Goal: Check status: Check status

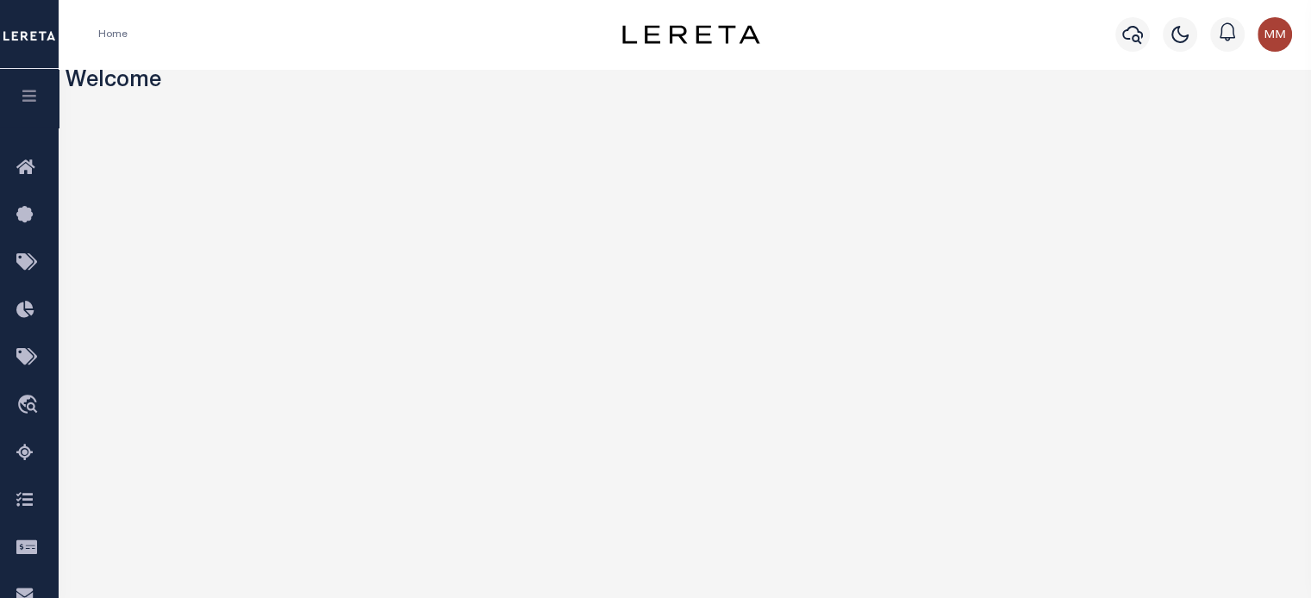
click at [37, 94] on icon "button" at bounding box center [30, 96] width 20 height 16
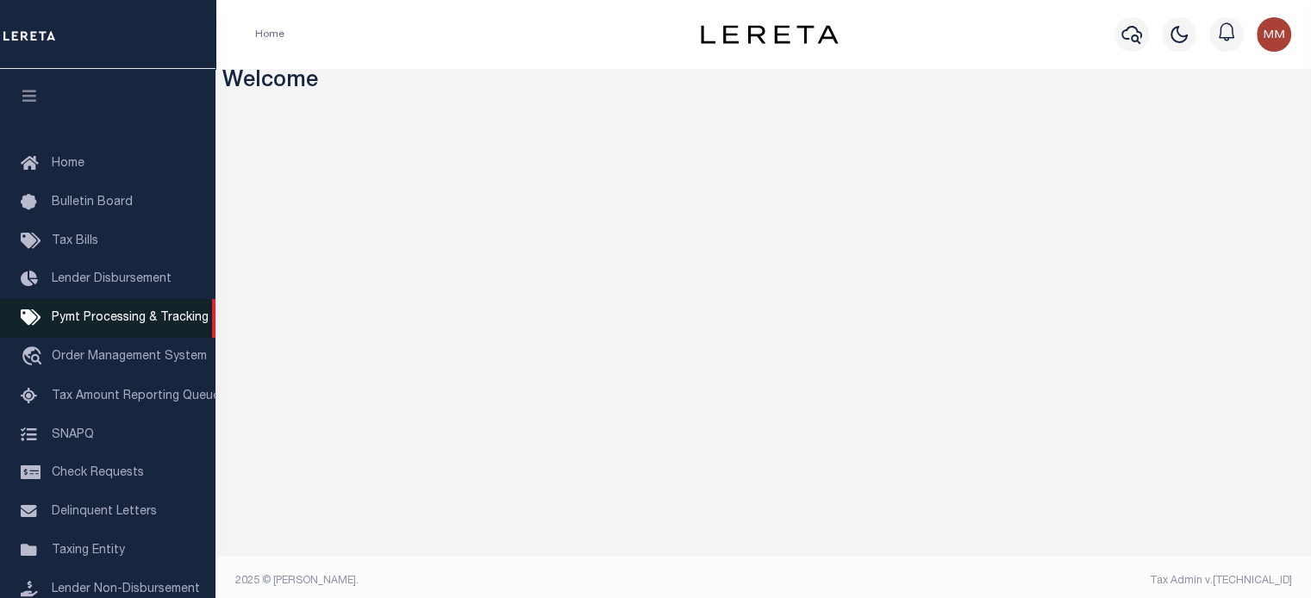
click at [96, 324] on span "Pymt Processing & Tracking" at bounding box center [130, 318] width 157 height 12
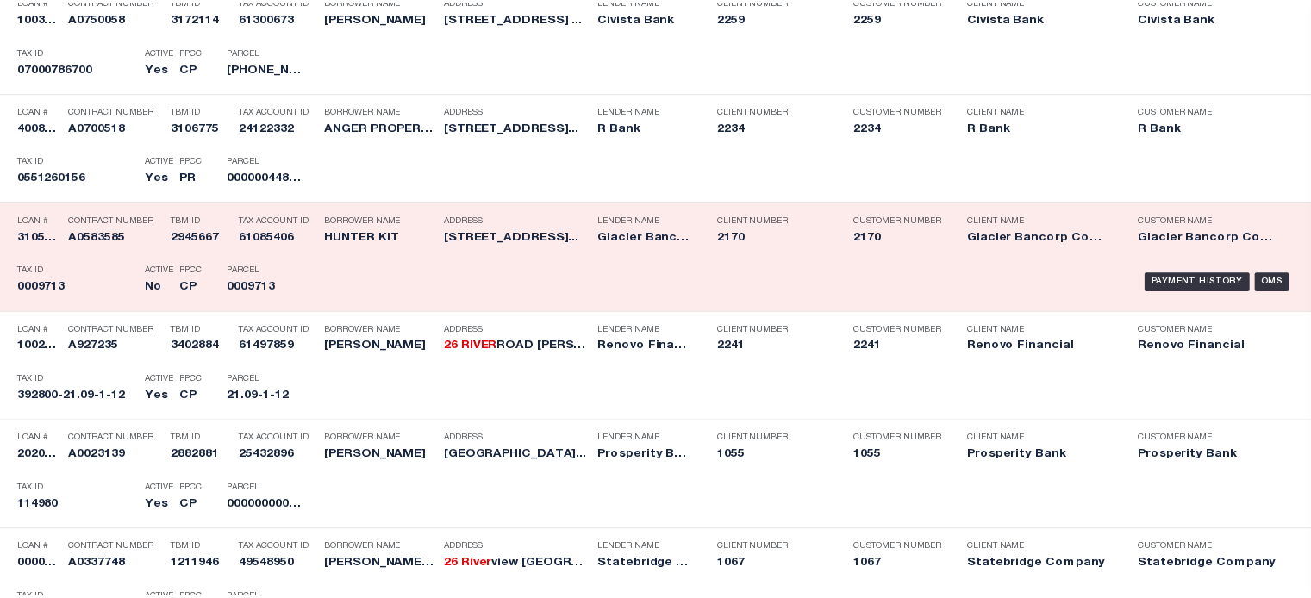
scroll to position [517, 0]
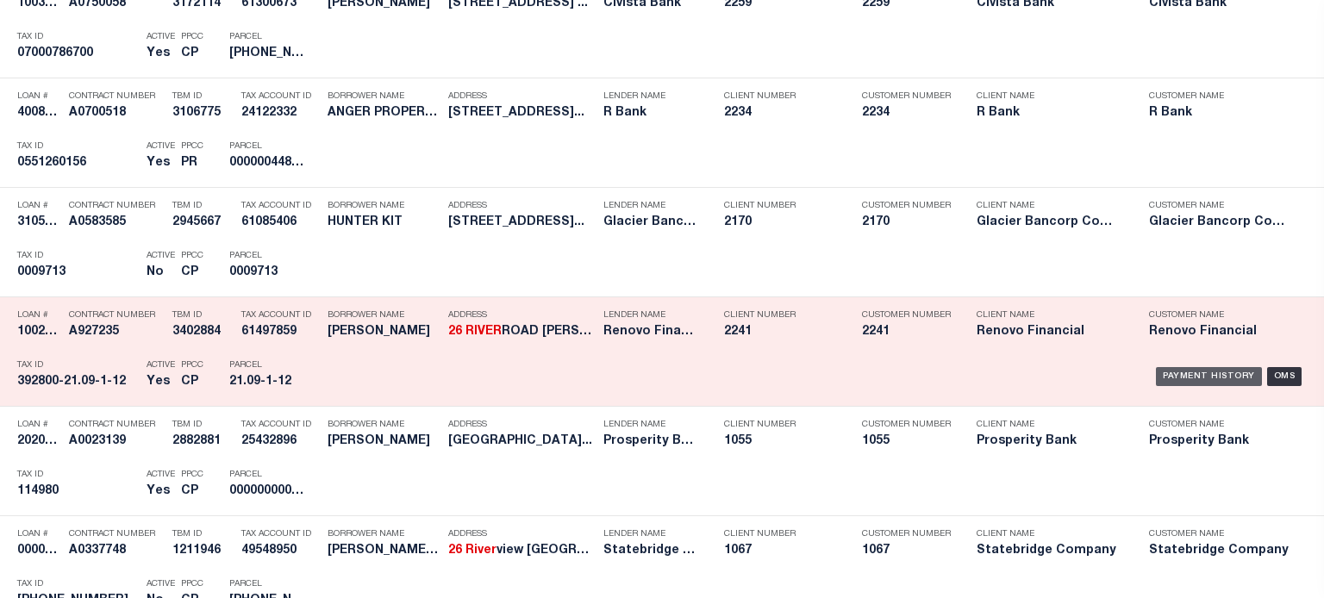
click at [1200, 373] on div "Payment History" at bounding box center [1209, 376] width 106 height 19
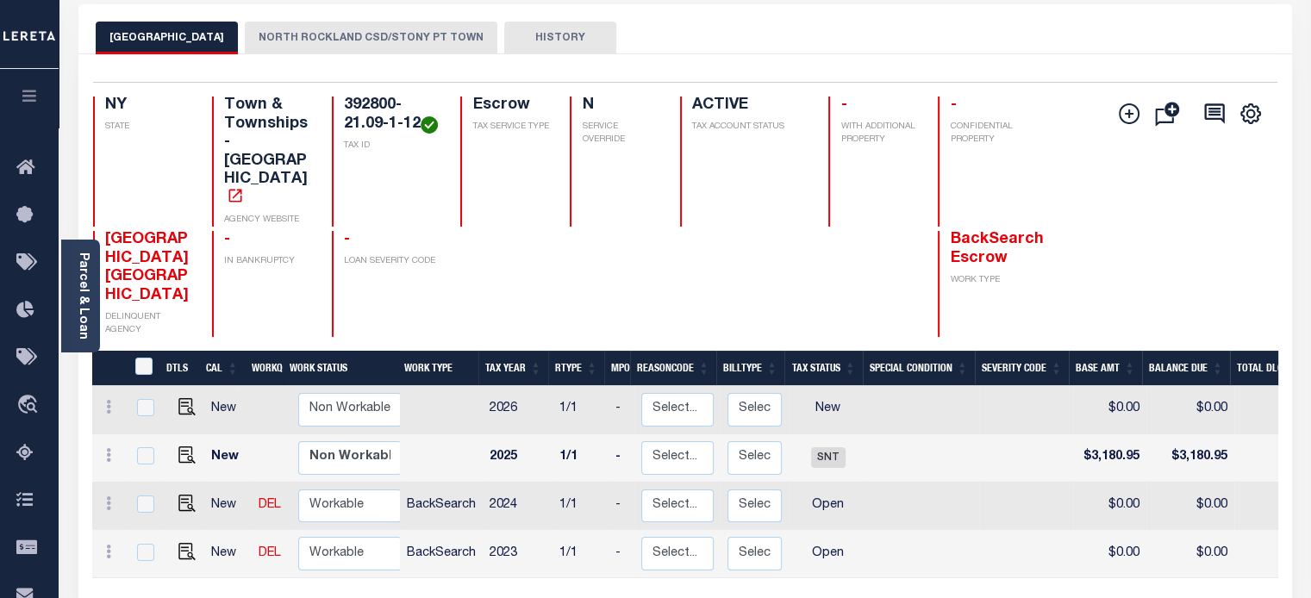
scroll to position [86, 0]
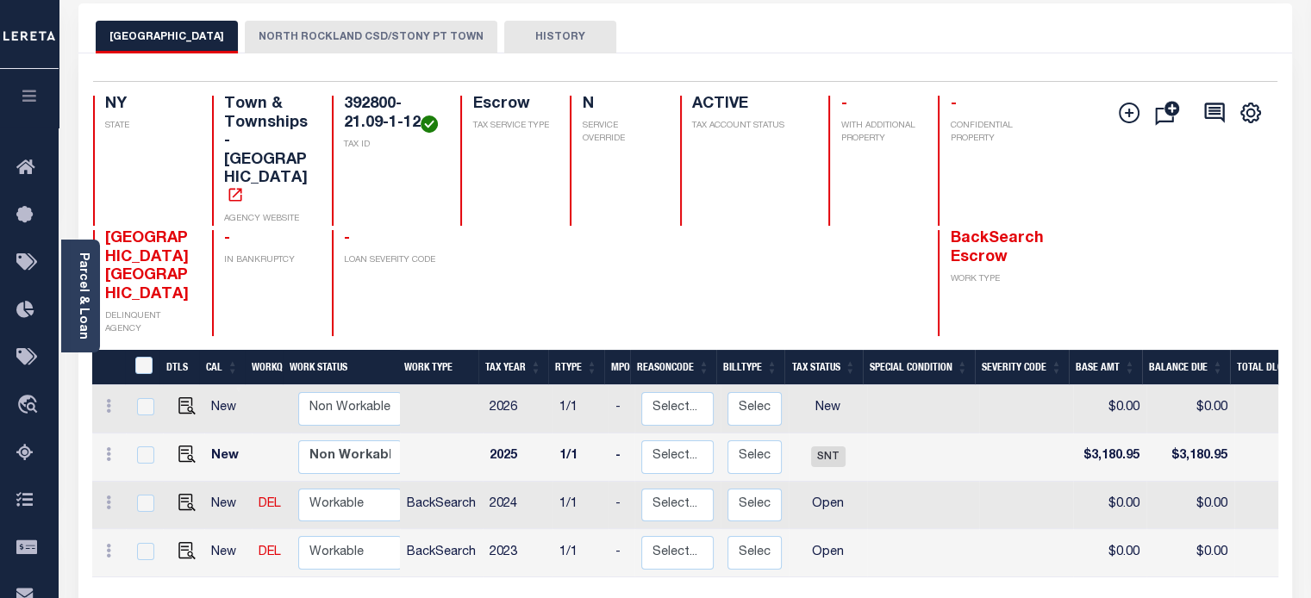
click at [318, 31] on button "NORTH ROCKLAND CSD/STONY PT TOWN" at bounding box center [371, 37] width 252 height 33
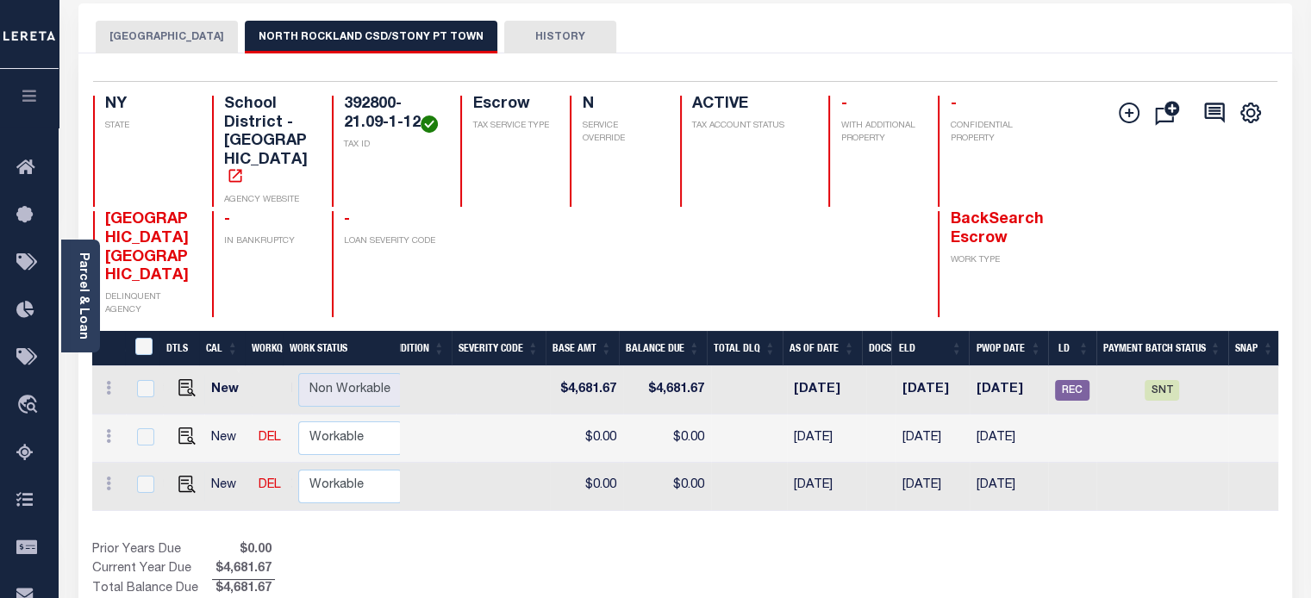
scroll to position [0, 526]
click at [83, 294] on link "Parcel & Loan" at bounding box center [83, 295] width 12 height 87
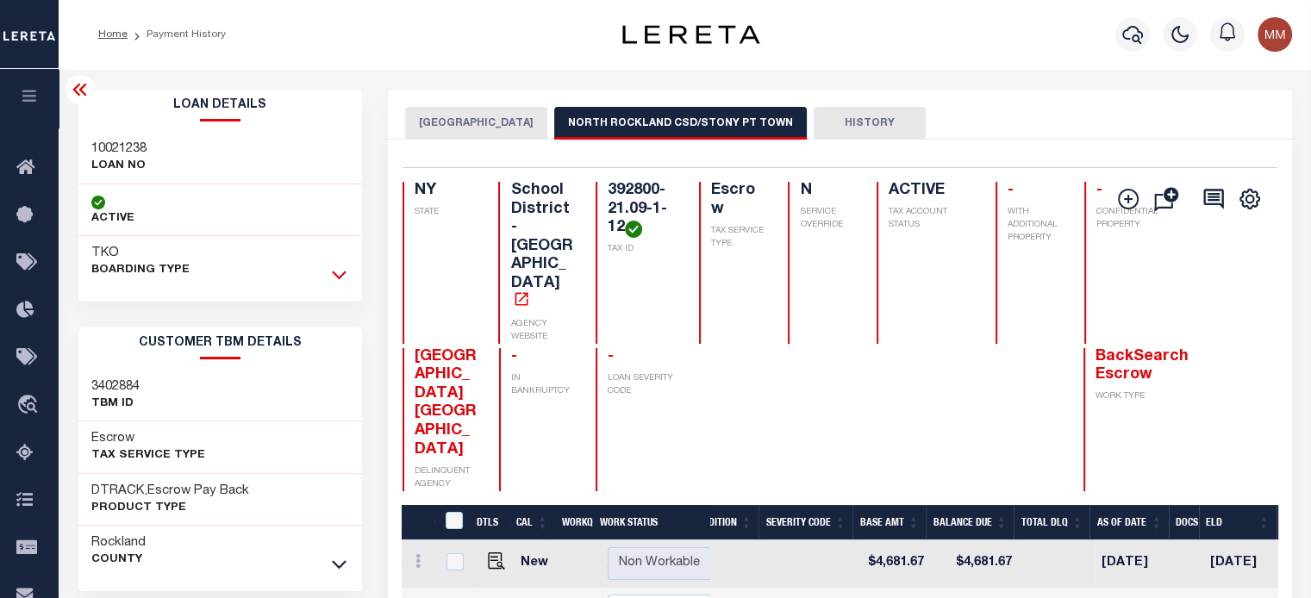
click at [339, 274] on icon at bounding box center [339, 274] width 15 height 18
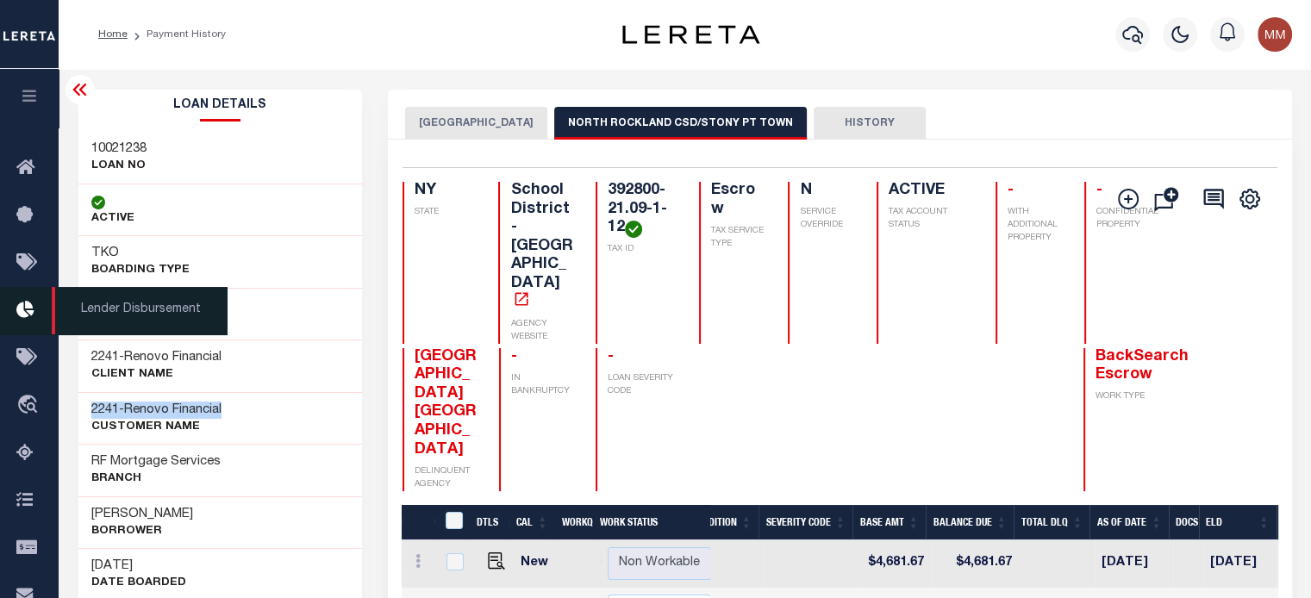
drag, startPoint x: 90, startPoint y: 411, endPoint x: 3, endPoint y: 313, distance: 130.7
click at [270, 397] on div "2241 - Renovo Financial CUSTOMER Name" at bounding box center [220, 418] width 284 height 53
copy h3 "2241 - Renovo Financial"
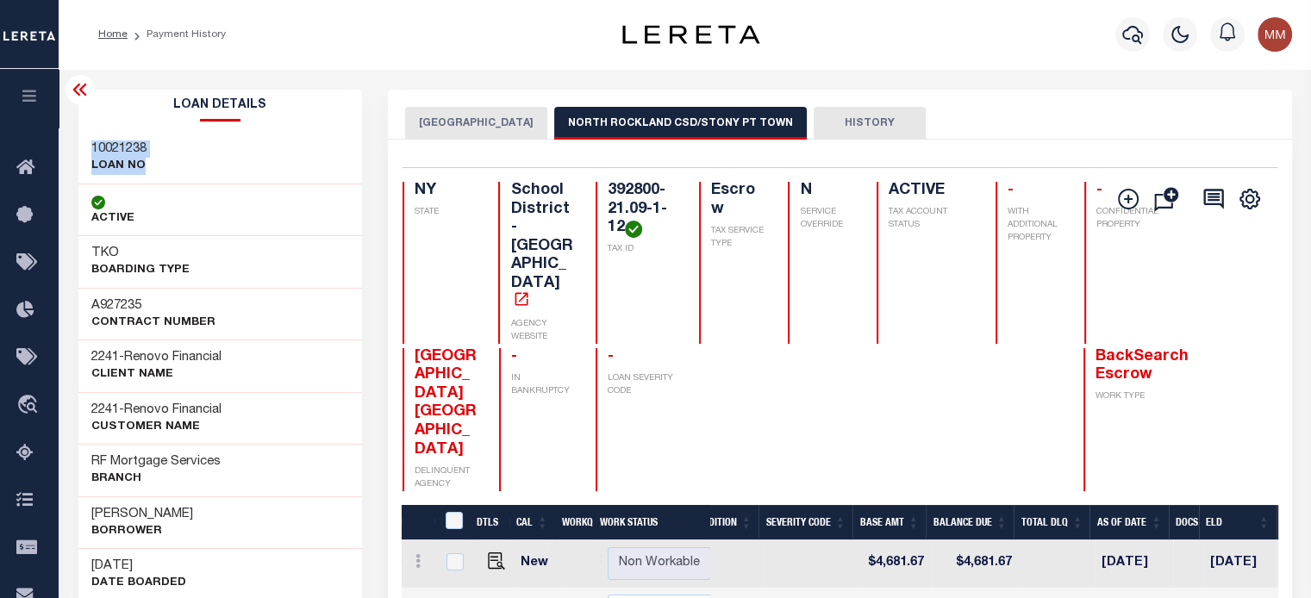
drag, startPoint x: 86, startPoint y: 146, endPoint x: 192, endPoint y: 160, distance: 106.9
click at [192, 160] on div "10021238 LOAN NO" at bounding box center [220, 158] width 284 height 53
copy div "10021238 LOAN NO"
drag, startPoint x: 600, startPoint y: 187, endPoint x: 635, endPoint y: 258, distance: 79.0
click at [635, 258] on div "392800-21.09-1-12 TAX ID" at bounding box center [636, 263] width 83 height 162
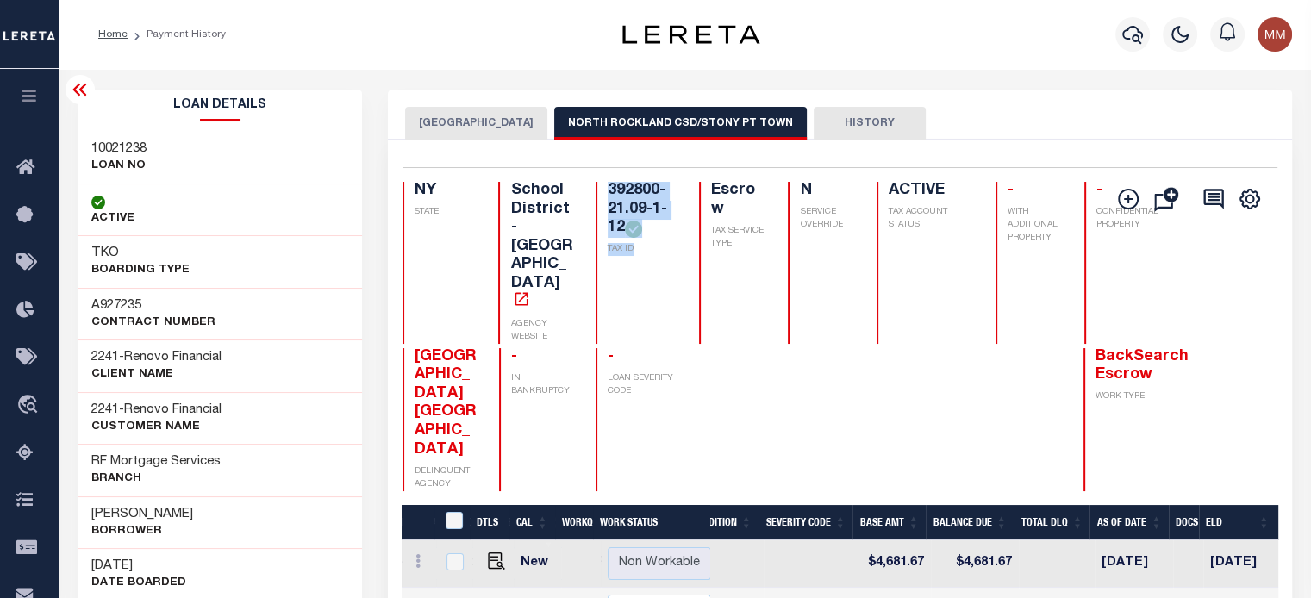
copy div "392800-21.09-1-12 TAX ID"
drag, startPoint x: 91, startPoint y: 504, endPoint x: 196, endPoint y: 474, distance: 109.4
click at [239, 520] on div "HERSHEL ROSENBERG Borrower" at bounding box center [220, 522] width 284 height 53
copy div "HERSHEL ROSENBERG Borrower"
drag, startPoint x: 100, startPoint y: 531, endPoint x: 82, endPoint y: 509, distance: 28.1
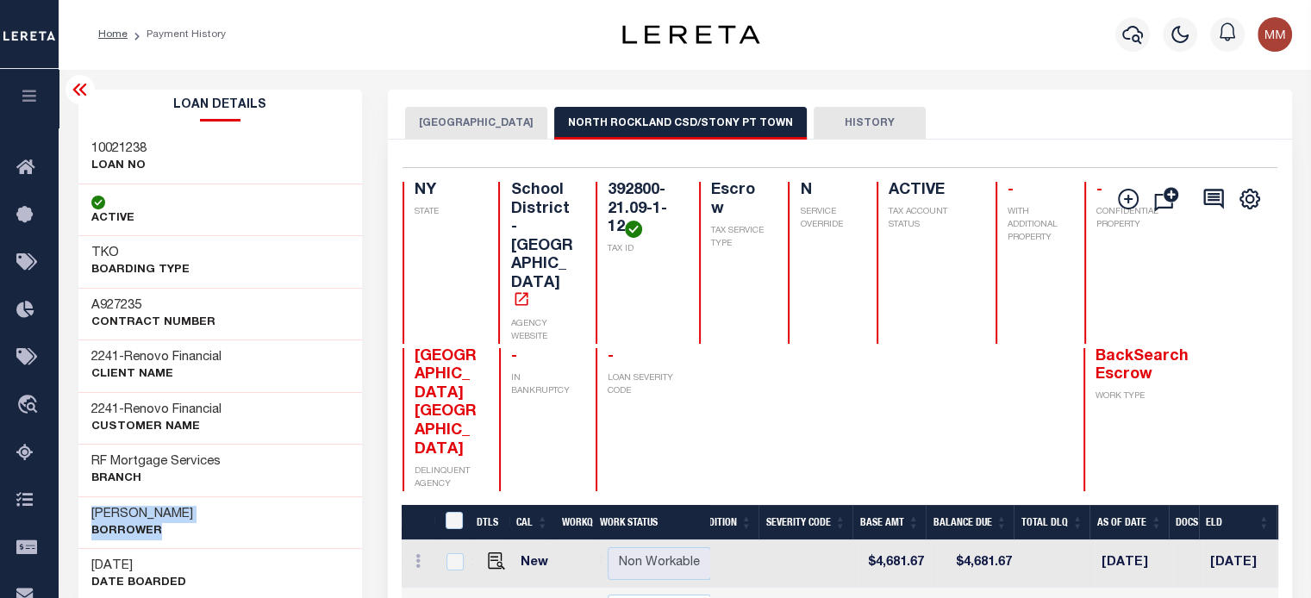
click at [100, 530] on p "Borrower" at bounding box center [142, 531] width 102 height 17
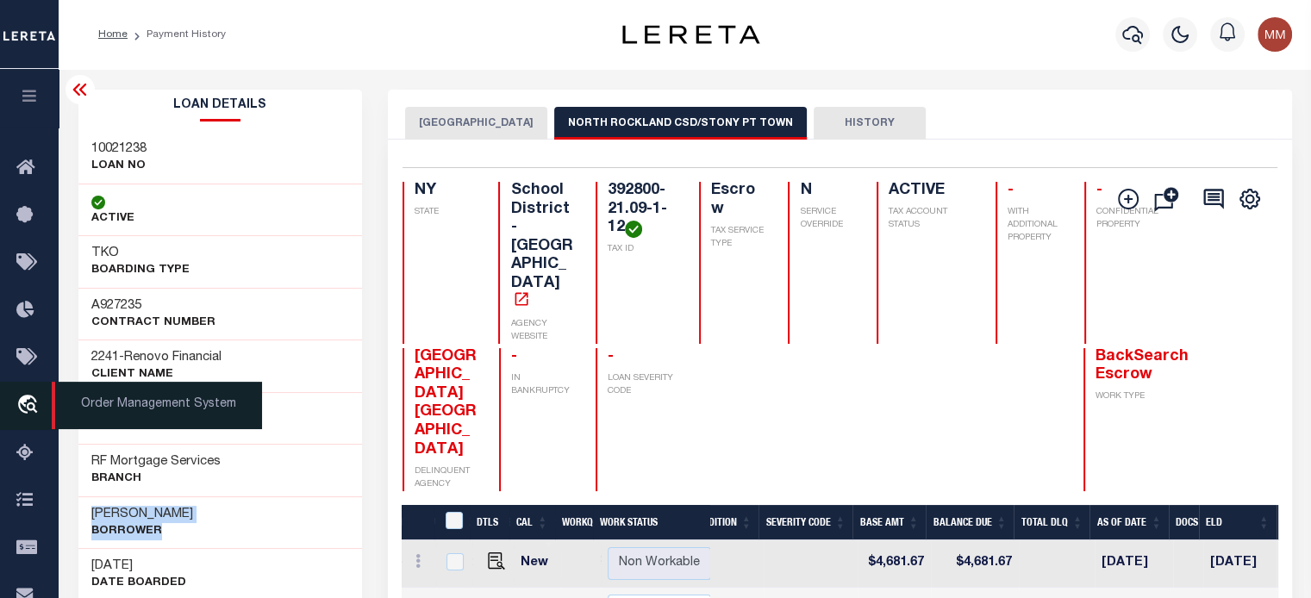
drag, startPoint x: 87, startPoint y: 513, endPoint x: 17, endPoint y: 416, distance: 119.1
click at [193, 524] on div "HERSHEL ROSENBERG Borrower" at bounding box center [220, 522] width 284 height 53
copy div "HERSHEL ROSENBERG Borrower"
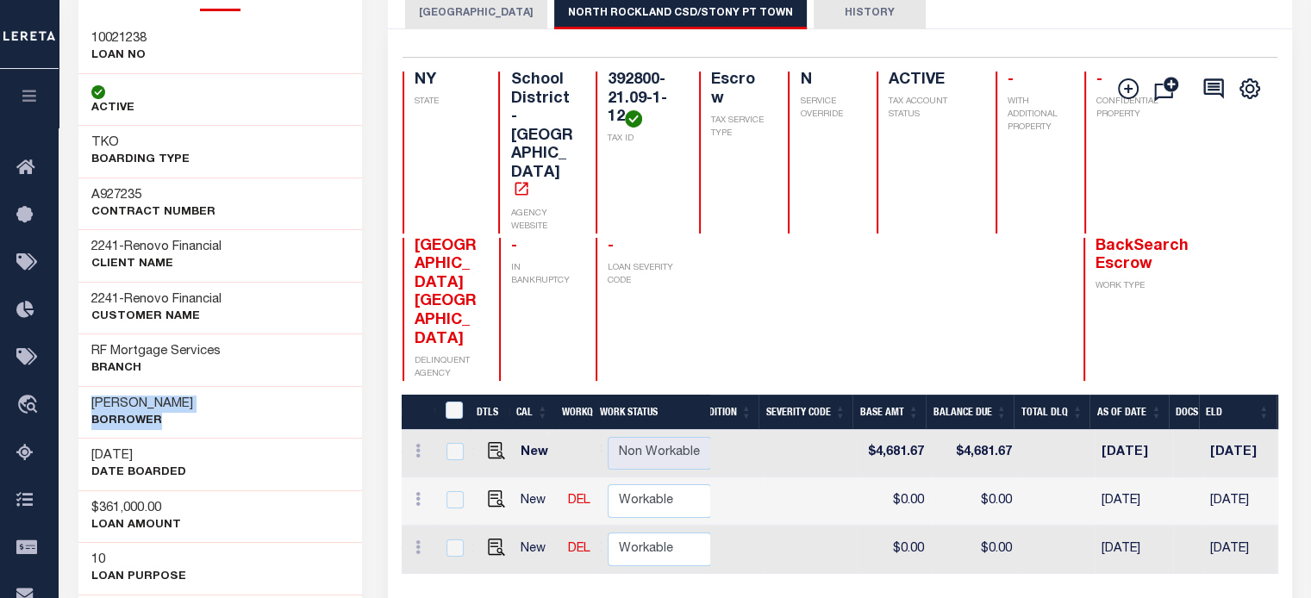
scroll to position [172, 0]
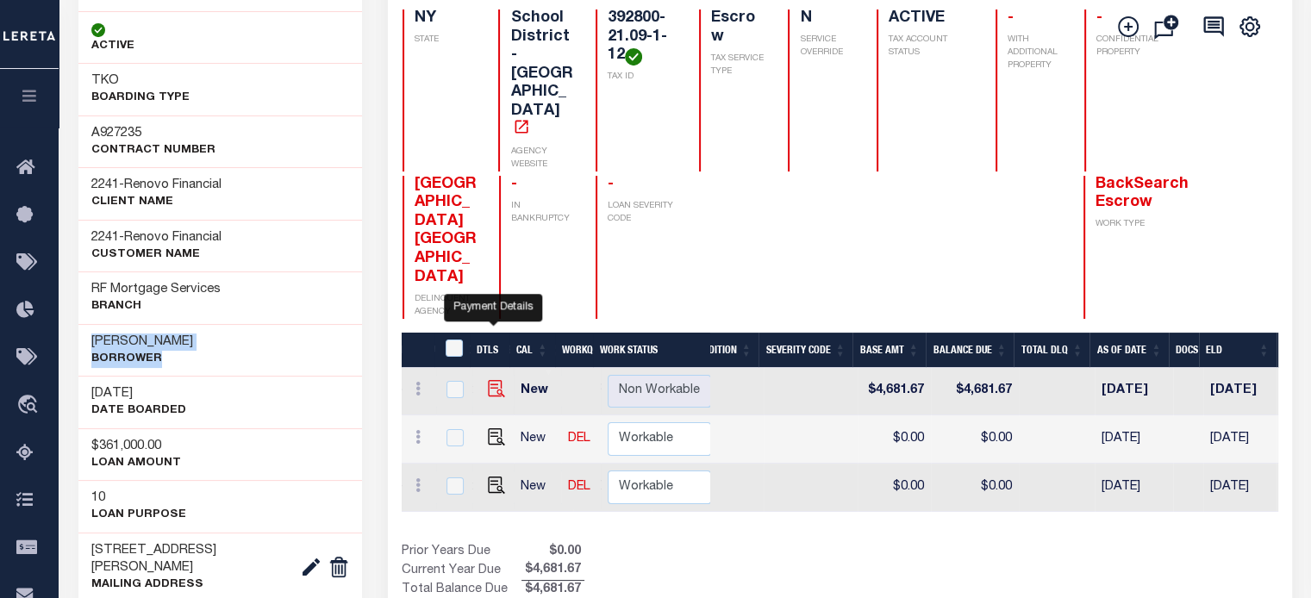
click at [489, 380] on img "" at bounding box center [496, 388] width 17 height 17
checkbox input "true"
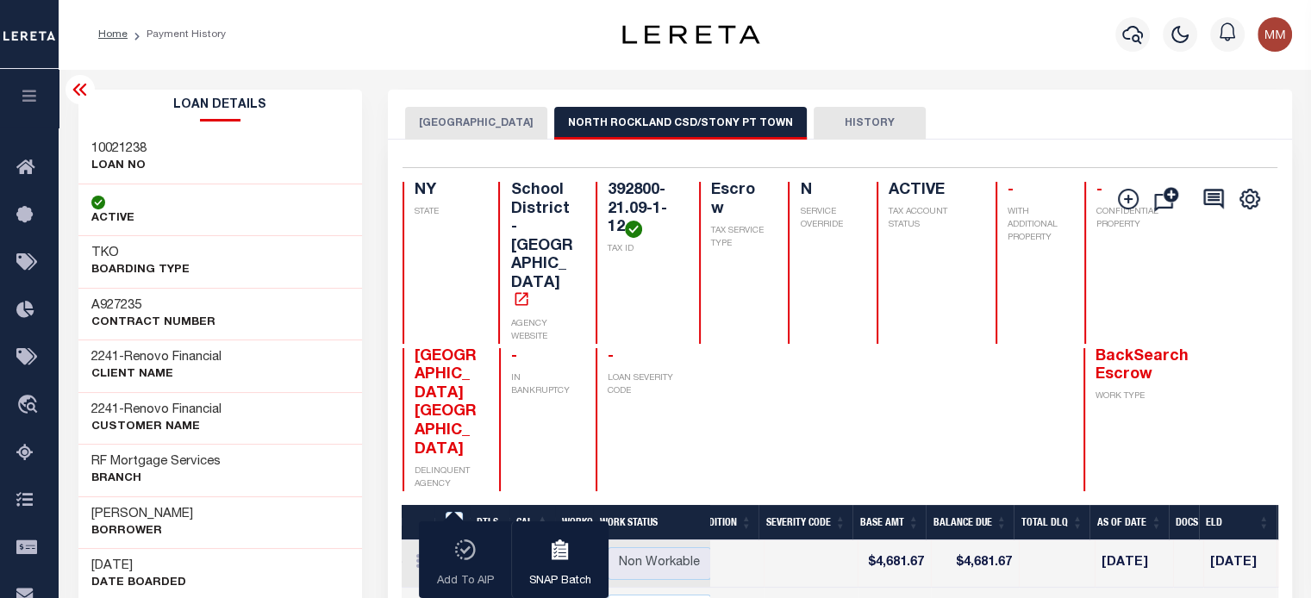
scroll to position [0, 526]
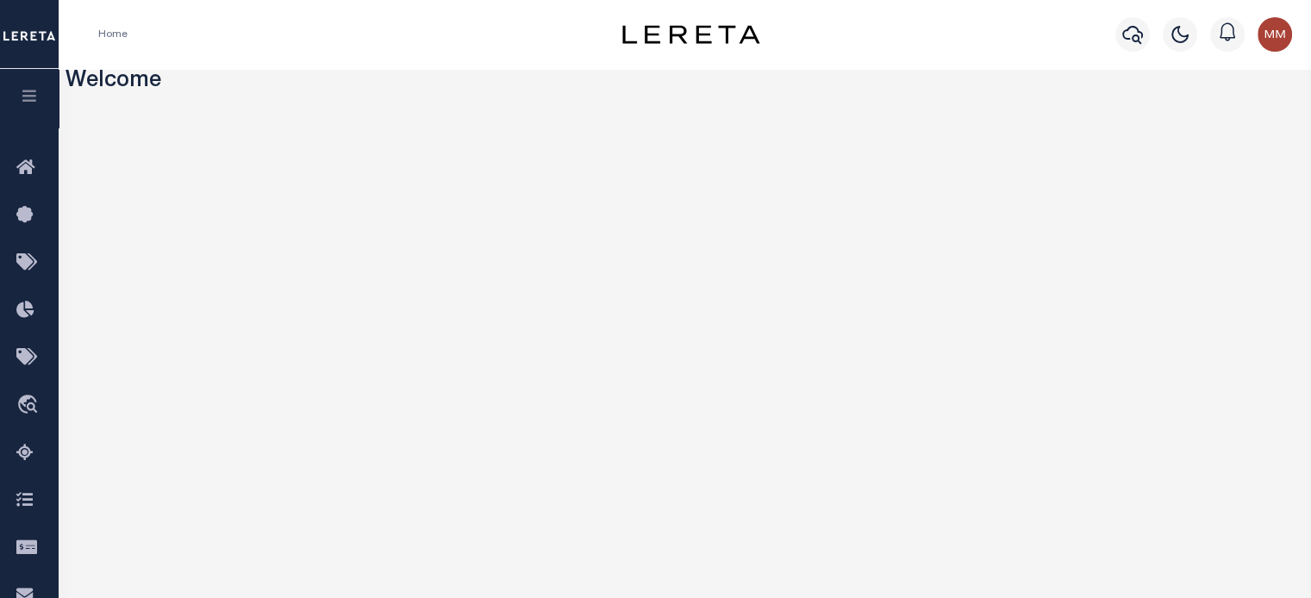
click at [28, 100] on icon "button" at bounding box center [30, 96] width 20 height 16
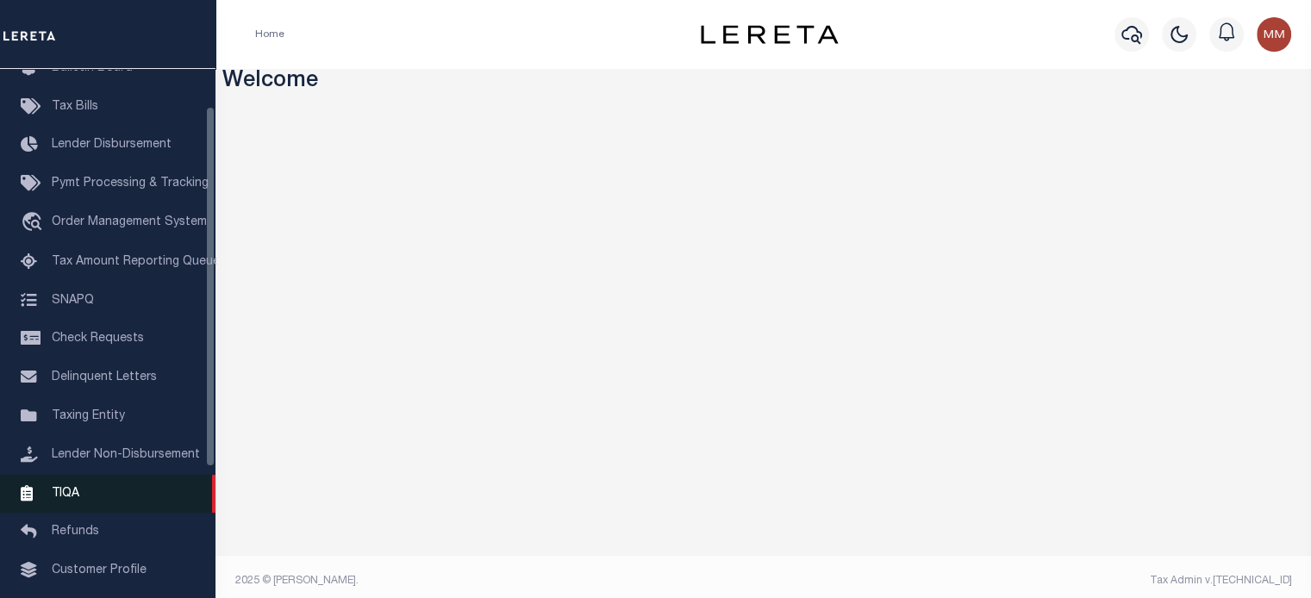
scroll to position [172, 0]
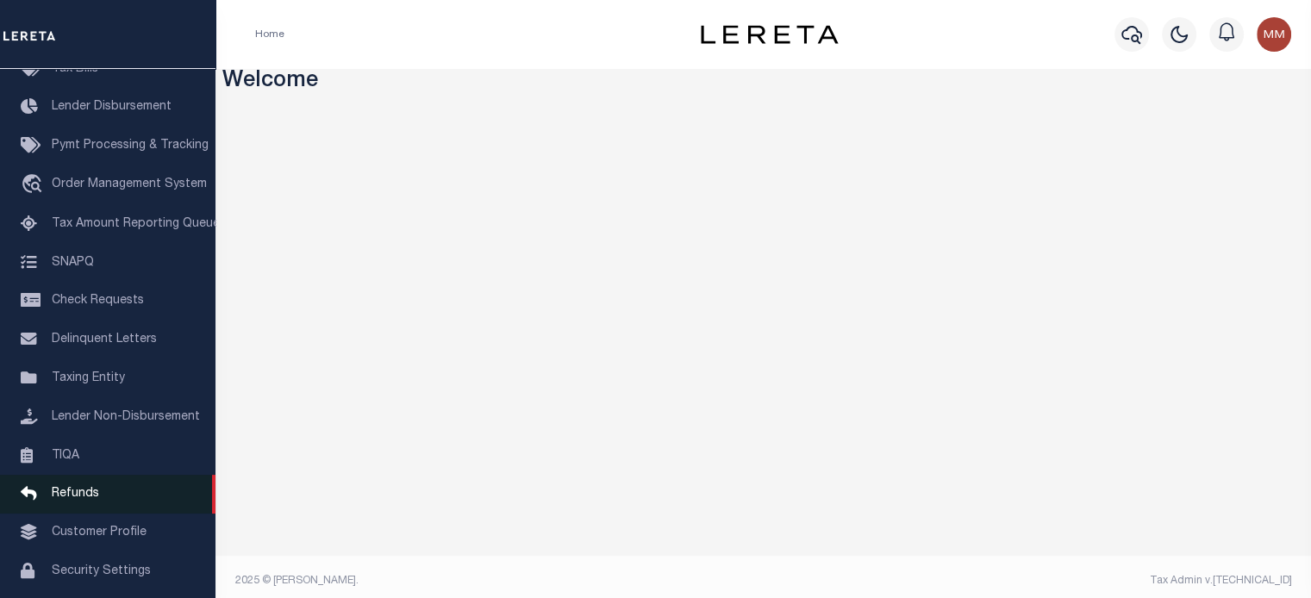
click at [80, 500] on span "Refunds" at bounding box center [75, 494] width 47 height 12
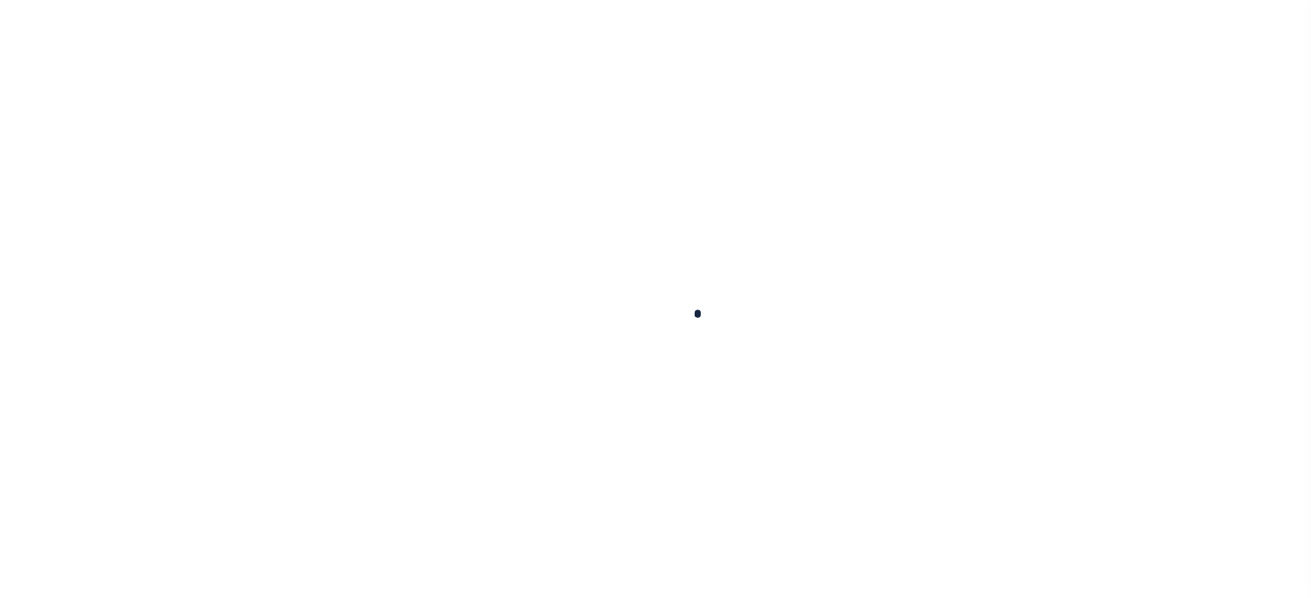
checkbox input "false"
type input "004999"
type input "09/03/2025"
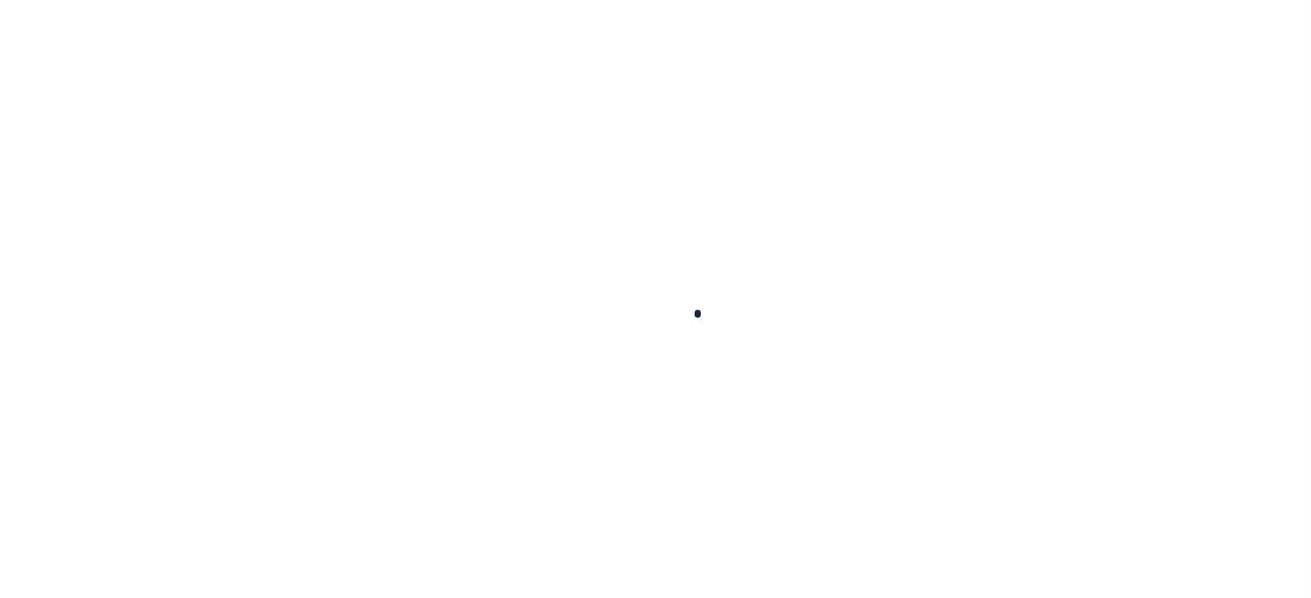
select select "PYD"
type input "$4,681.67"
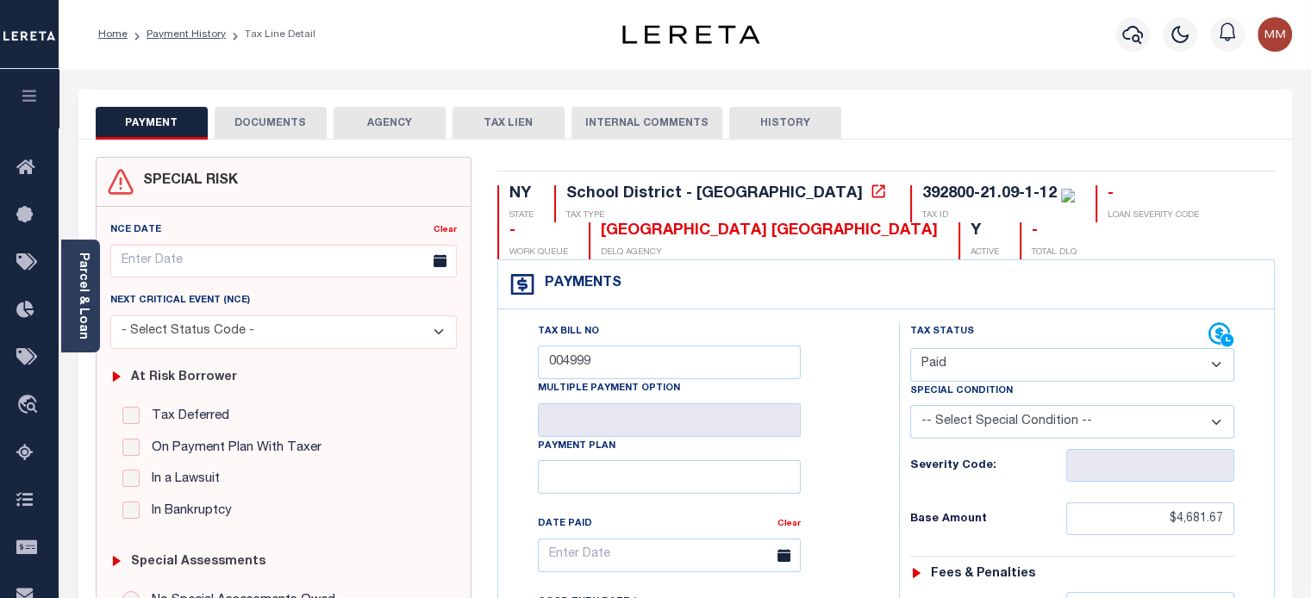
click at [78, 290] on link "Parcel & Loan" at bounding box center [83, 295] width 12 height 87
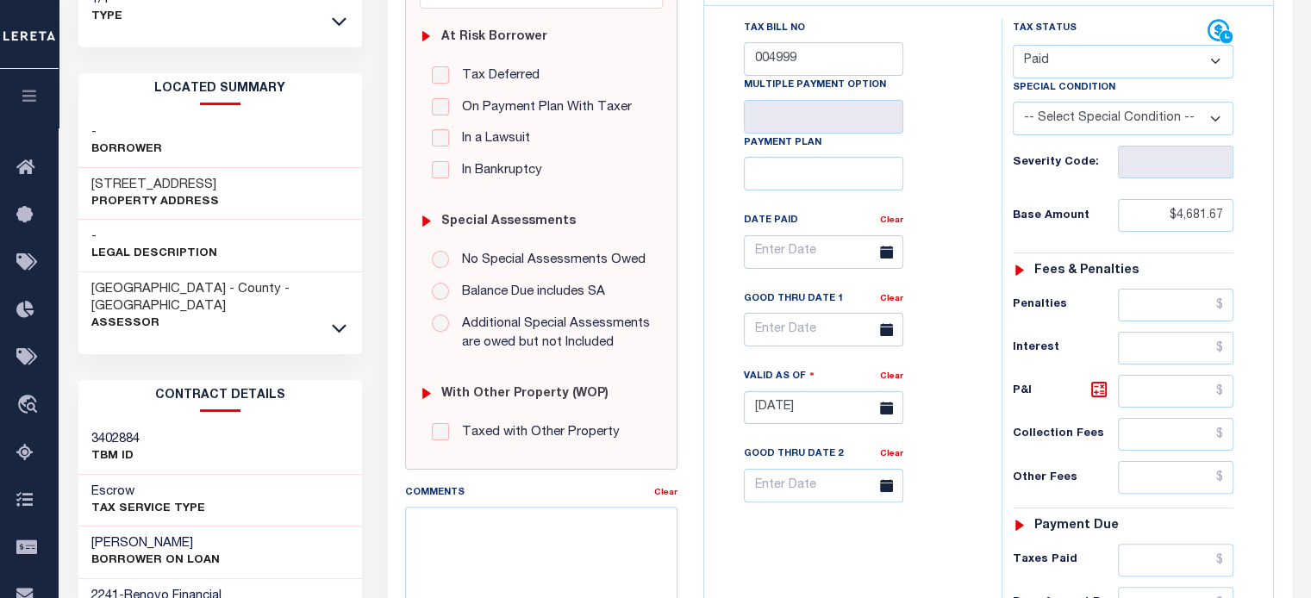
scroll to position [259, 0]
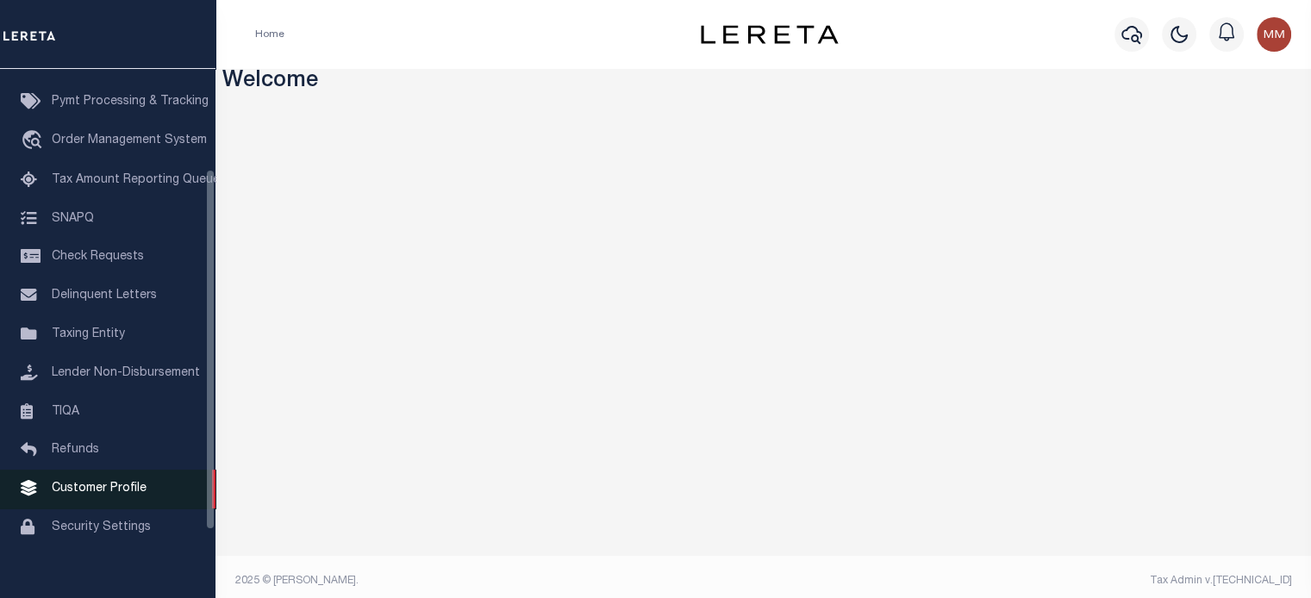
scroll to position [245, 0]
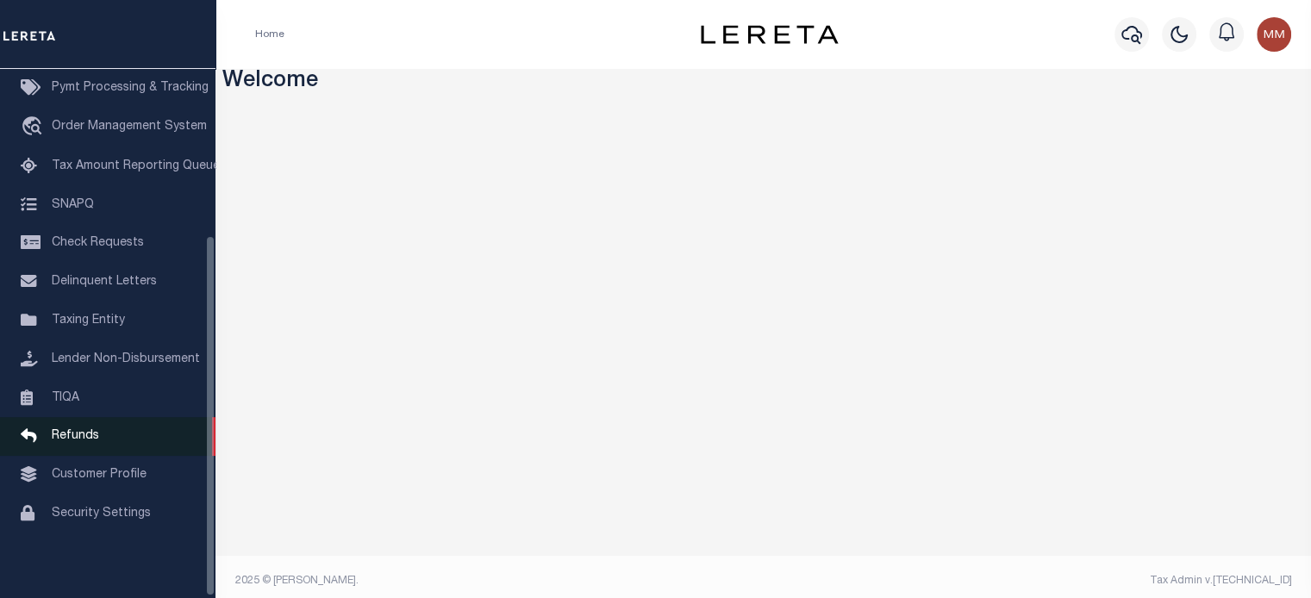
click at [86, 439] on span "Refunds" at bounding box center [75, 436] width 47 height 12
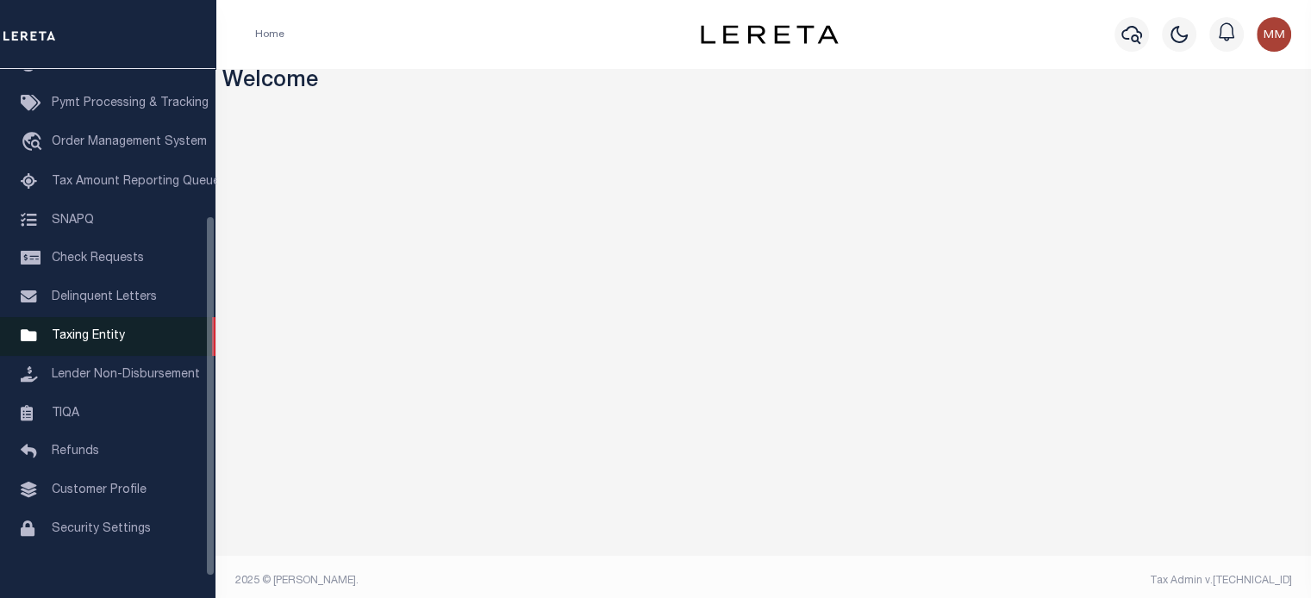
scroll to position [245, 0]
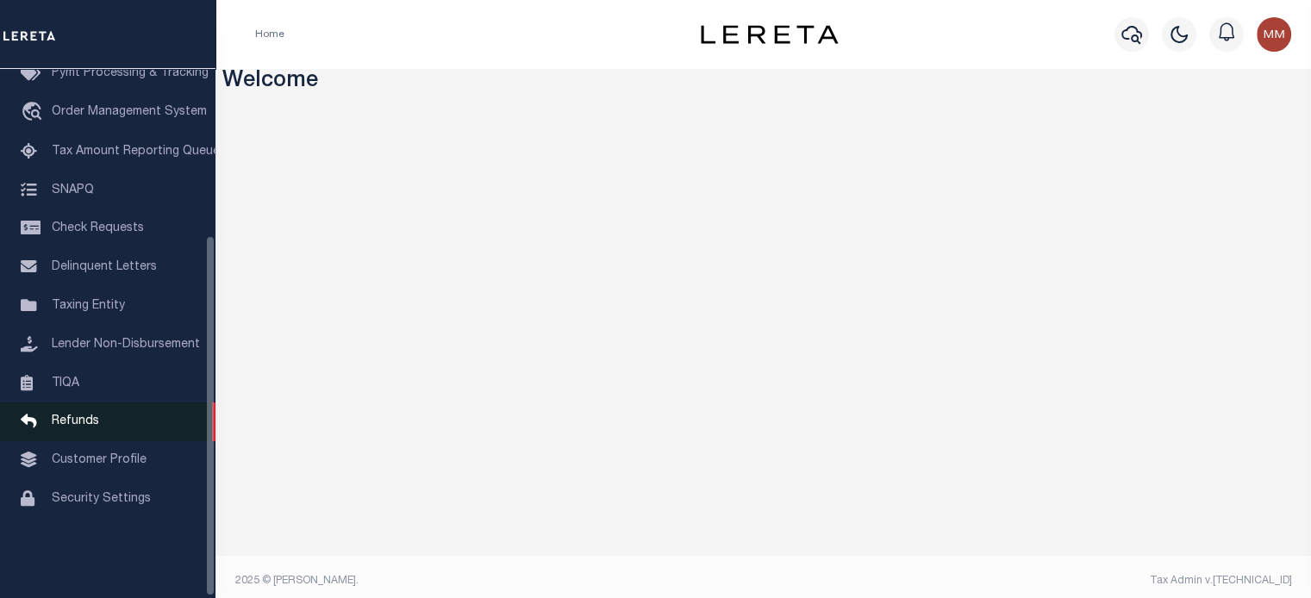
click at [91, 427] on span "Refunds" at bounding box center [75, 421] width 47 height 12
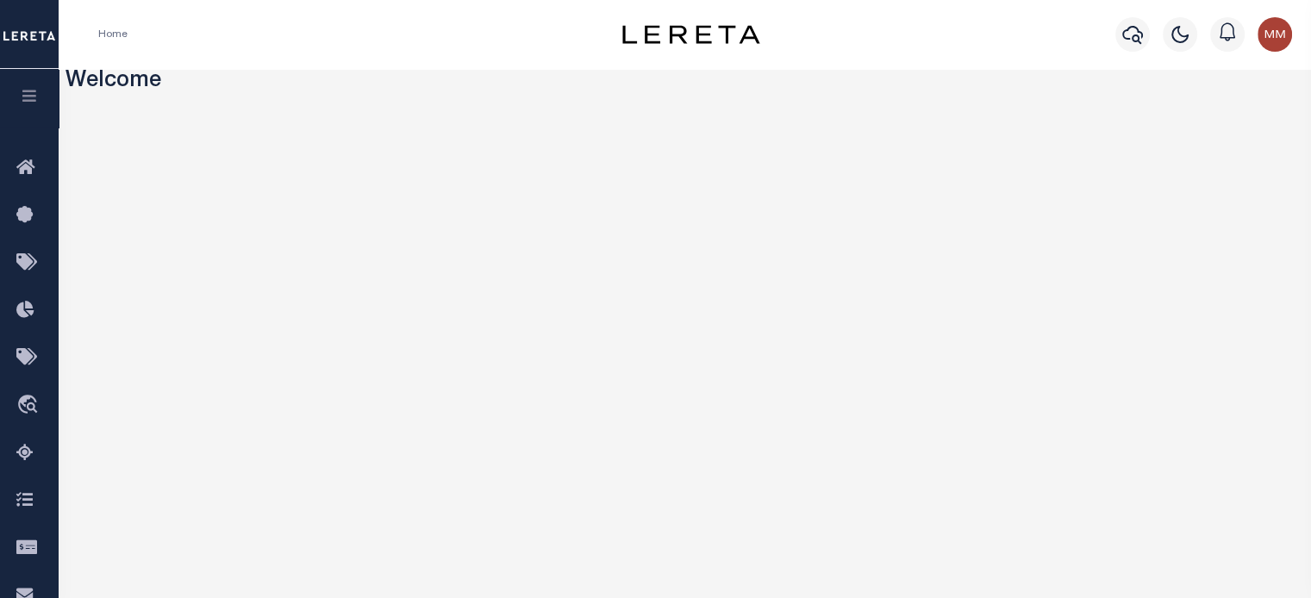
drag, startPoint x: 30, startPoint y: 96, endPoint x: 30, endPoint y: 108, distance: 12.1
click at [30, 97] on icon "button" at bounding box center [30, 96] width 20 height 16
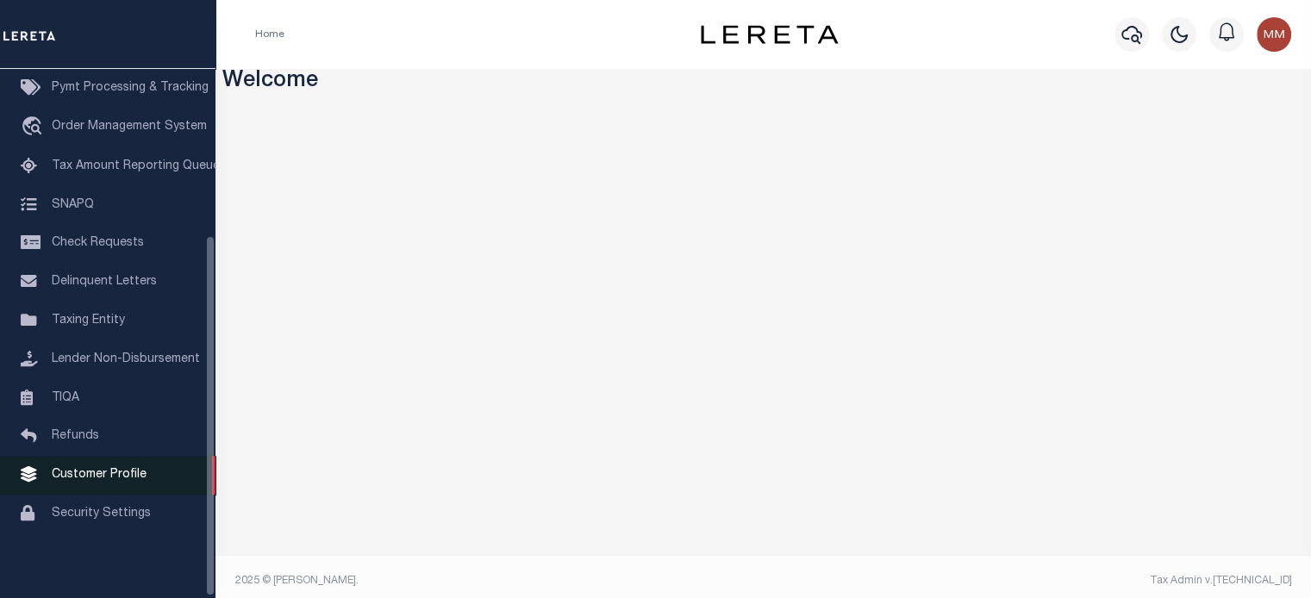
scroll to position [245, 0]
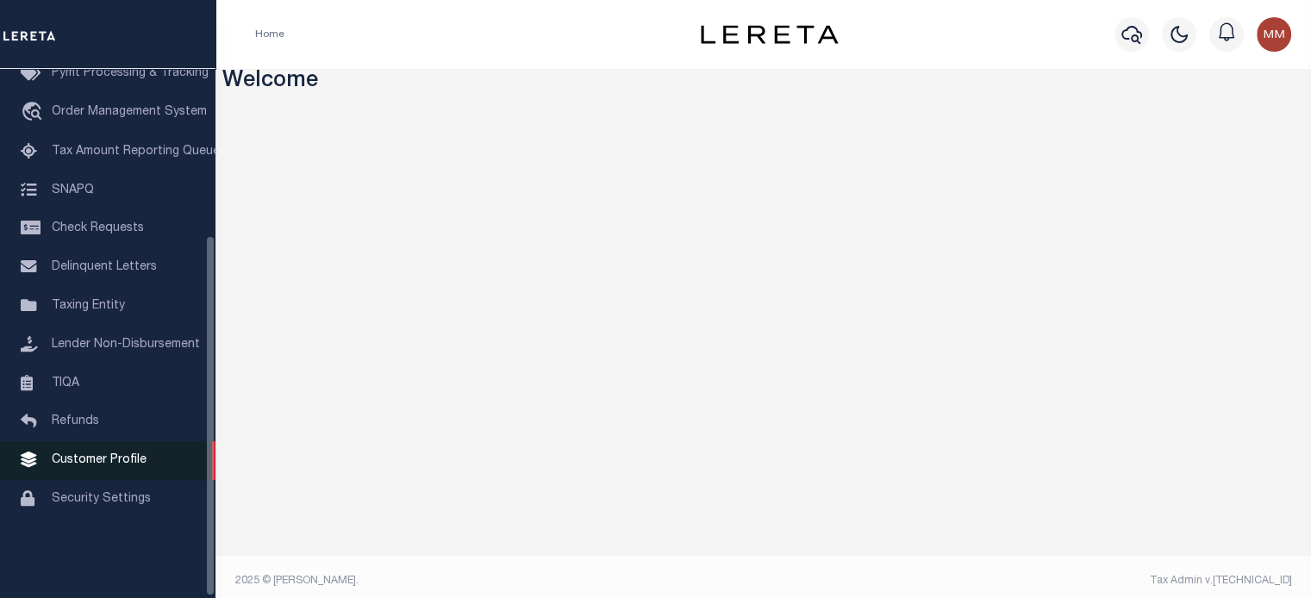
click at [76, 466] on span "Customer Profile" at bounding box center [99, 460] width 95 height 12
